Goal: Task Accomplishment & Management: Complete application form

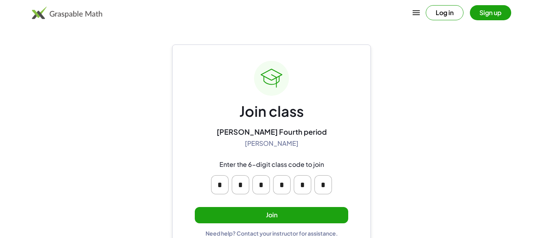
scroll to position [15, 0]
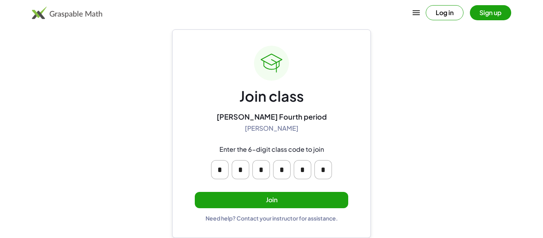
click at [227, 170] on input "*" at bounding box center [219, 169] width 17 height 19
click at [443, 165] on main "Join class [PERSON_NAME] Fourth period [PERSON_NAME] Enter the 6-digit class co…" at bounding box center [271, 111] width 543 height 253
click at [302, 203] on button "Join" at bounding box center [271, 200] width 153 height 16
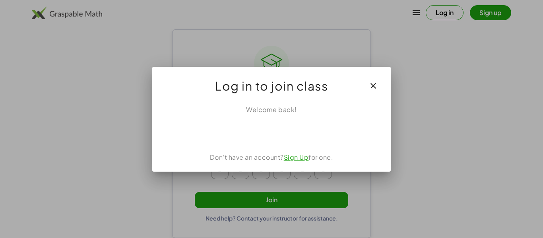
scroll to position [0, 0]
click at [374, 87] on icon "button" at bounding box center [373, 86] width 10 height 10
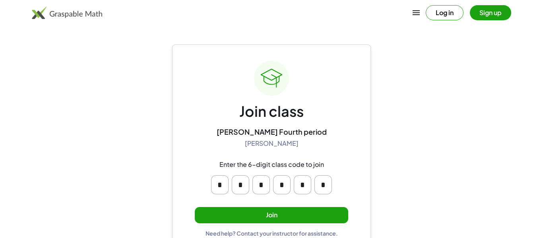
scroll to position [15, 0]
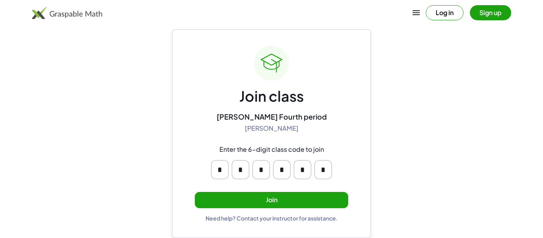
click at [271, 205] on button "Join" at bounding box center [271, 200] width 153 height 16
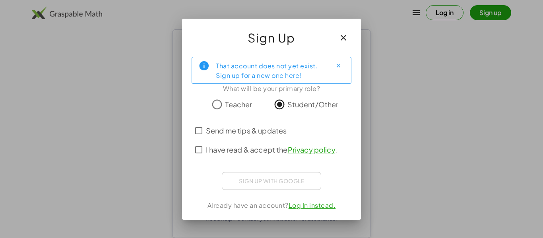
click at [245, 105] on span "Teacher" at bounding box center [238, 104] width 27 height 11
click at [243, 147] on span "I have read & accept the Privacy policy ." at bounding box center [271, 149] width 131 height 11
